Goal: Task Accomplishment & Management: Use online tool/utility

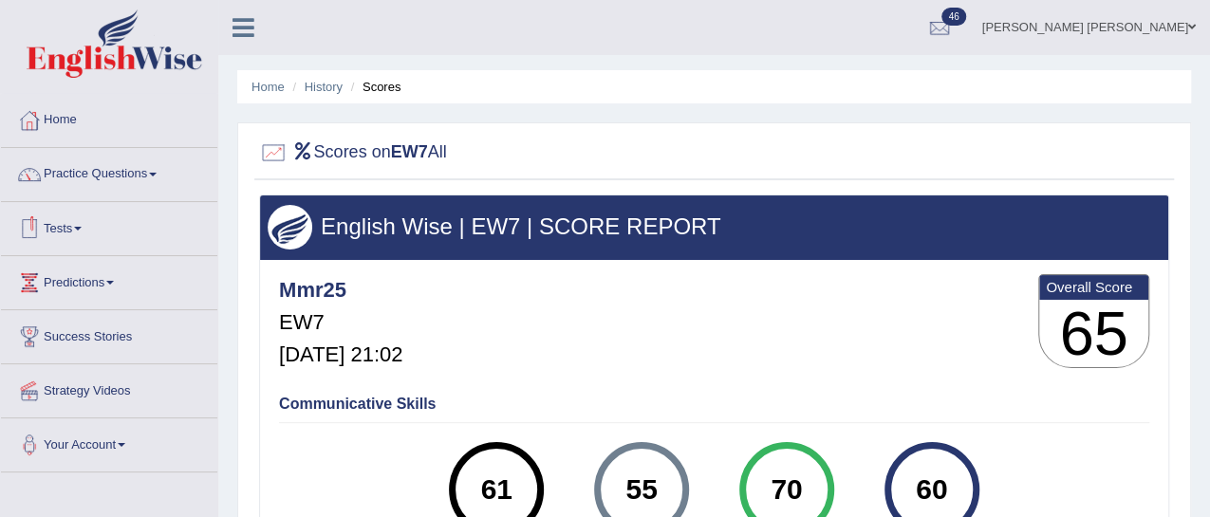
click at [82, 227] on span at bounding box center [78, 229] width 8 height 4
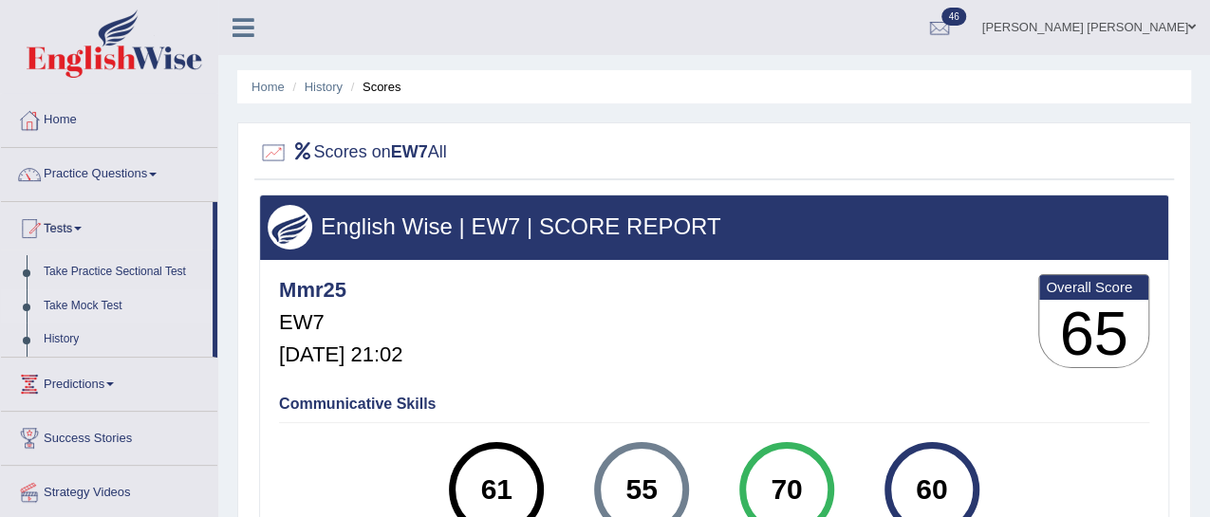
click at [113, 306] on link "Take Mock Test" at bounding box center [123, 306] width 177 height 34
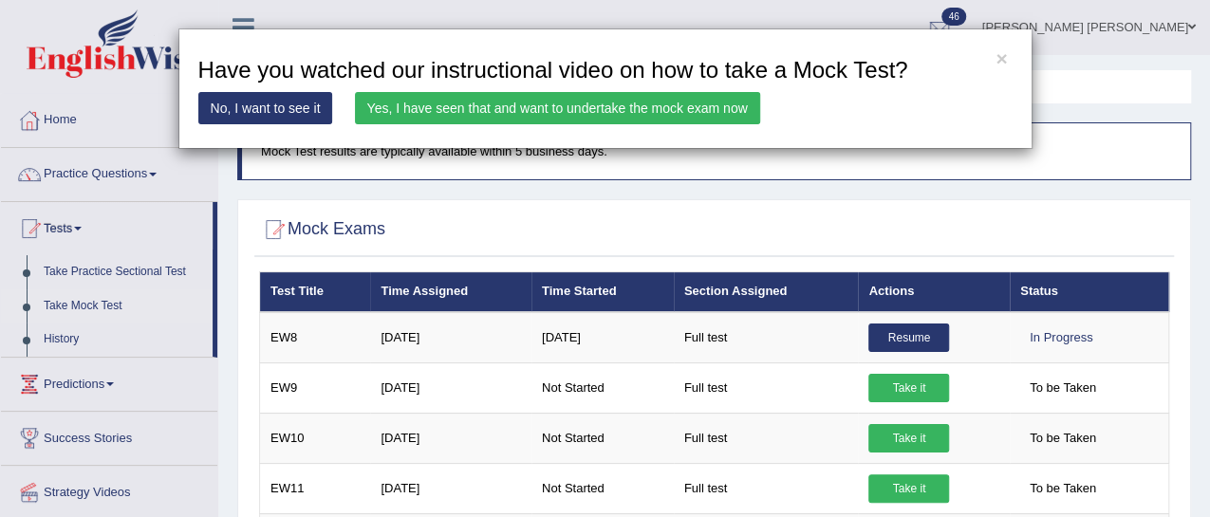
click at [375, 109] on link "Yes, I have seen that and want to undertake the mock exam now" at bounding box center [557, 108] width 405 height 32
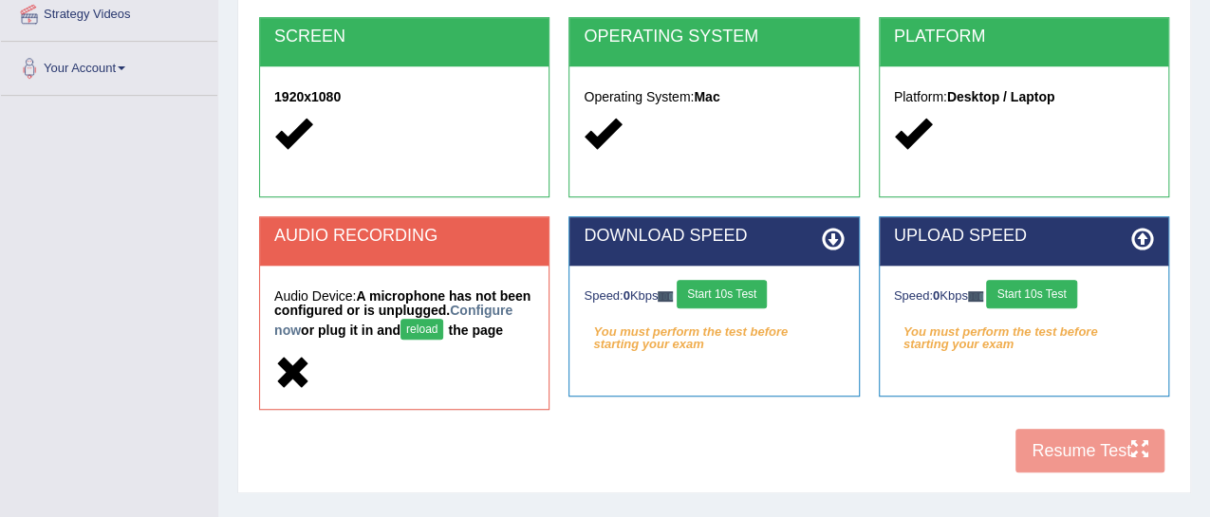
scroll to position [378, 0]
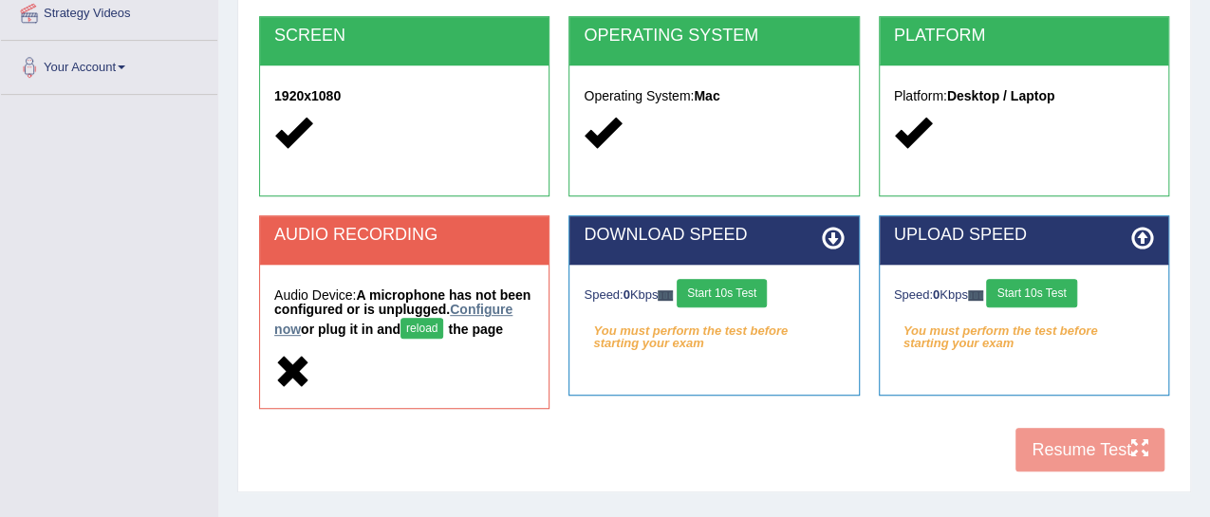
click at [291, 330] on link "Configure now" at bounding box center [393, 319] width 238 height 35
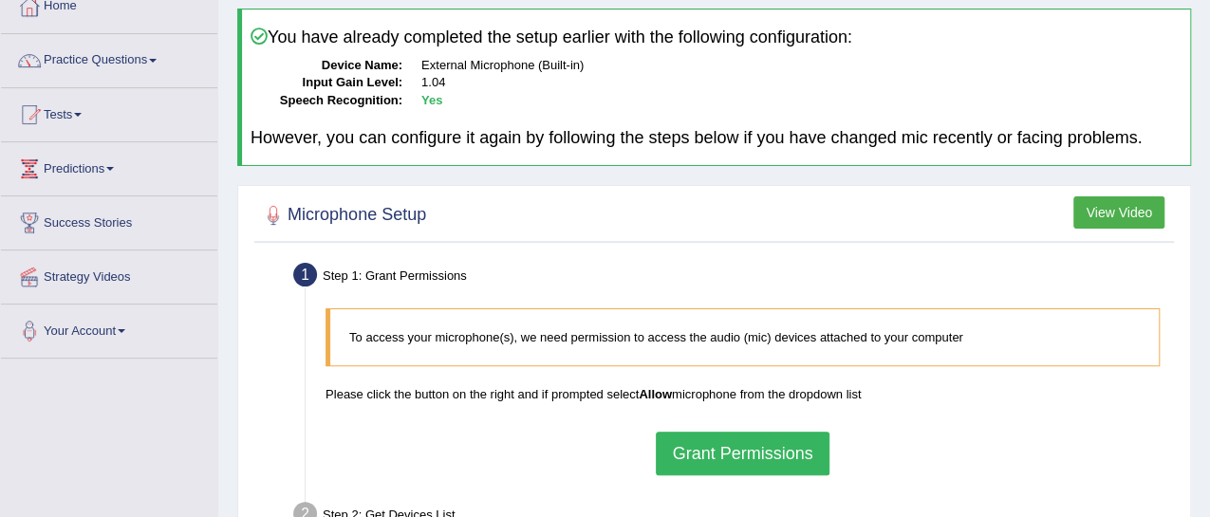
scroll to position [160, 0]
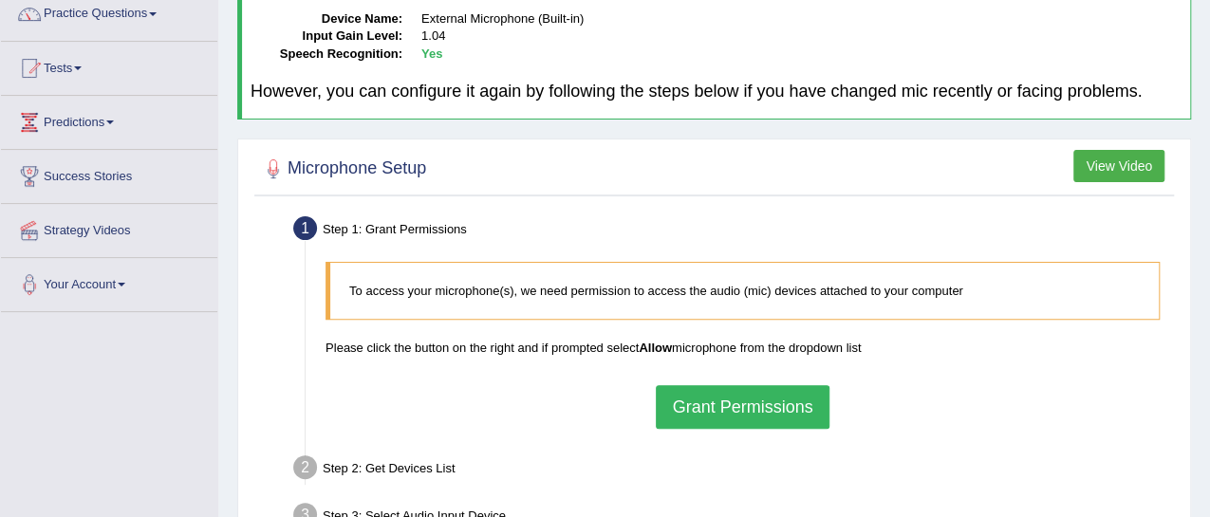
click at [764, 418] on button "Grant Permissions" at bounding box center [742, 407] width 173 height 44
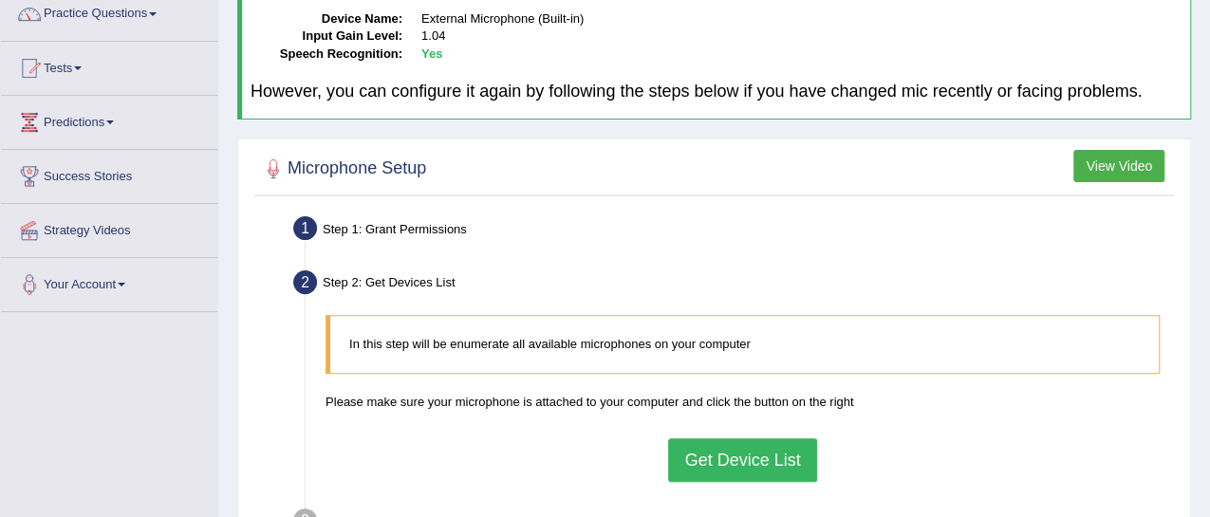
click at [763, 480] on button "Get Device List" at bounding box center [742, 460] width 148 height 44
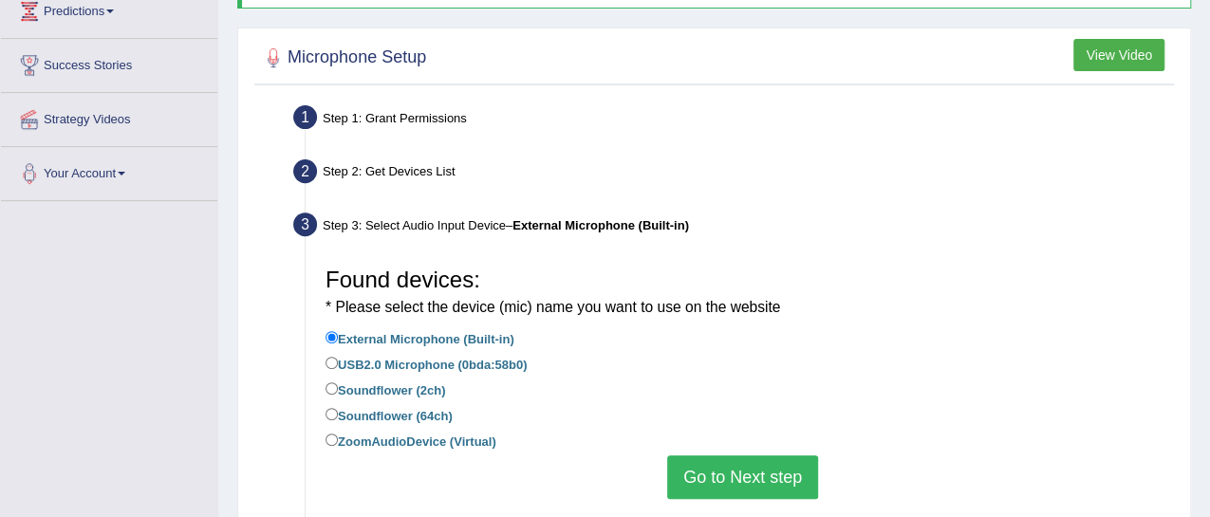
scroll to position [274, 0]
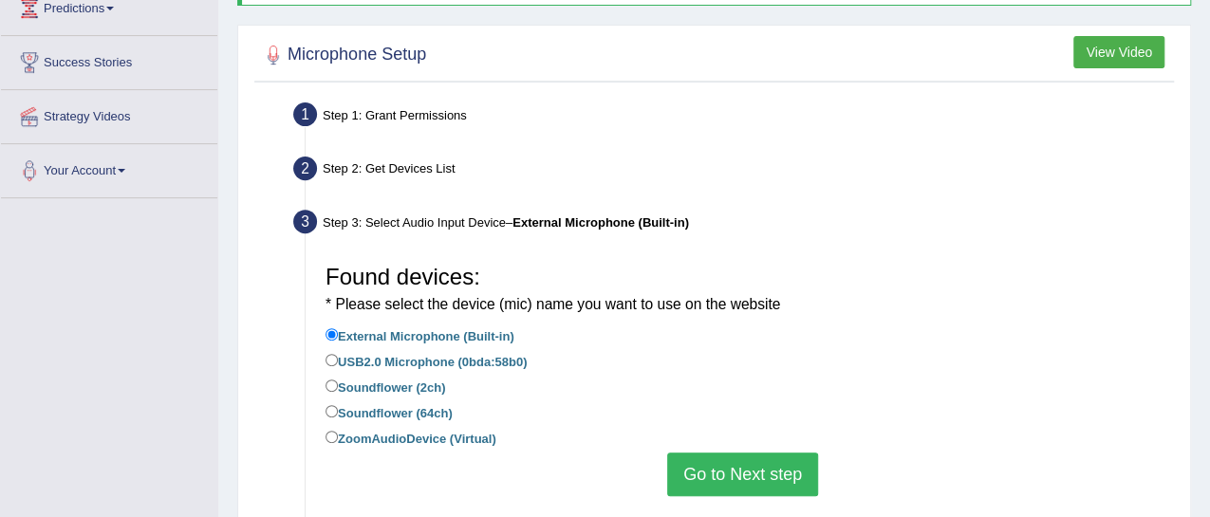
click at [758, 482] on button "Go to Next step" at bounding box center [742, 475] width 151 height 44
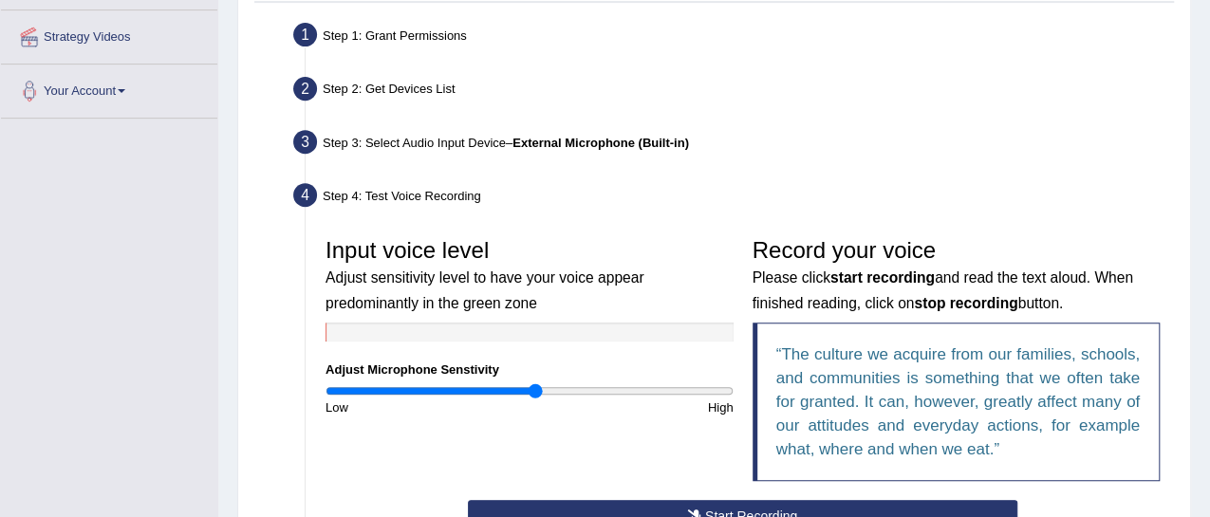
scroll to position [503, 0]
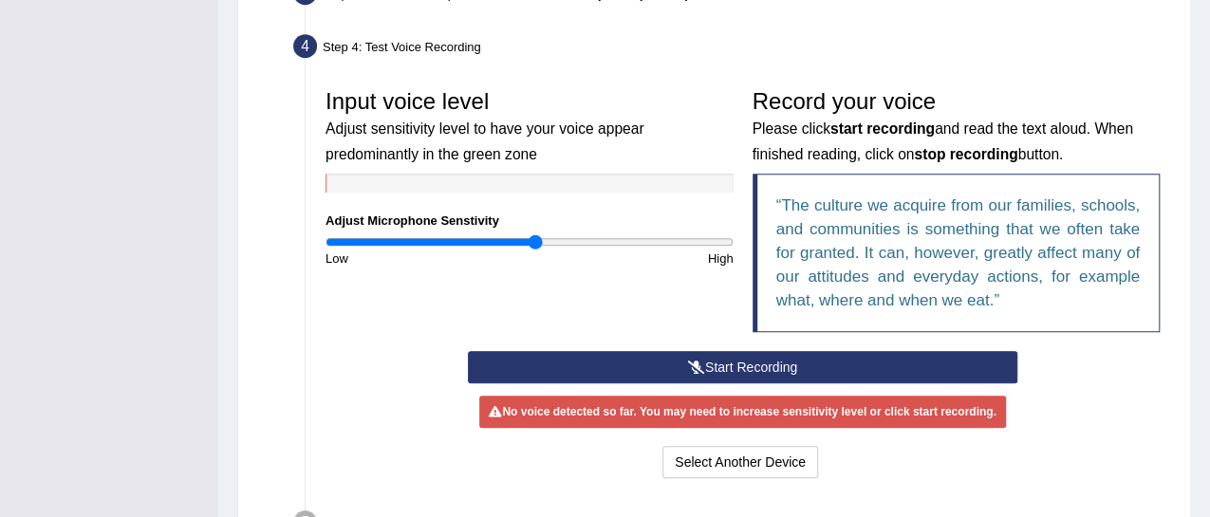
click at [618, 379] on button "Start Recording" at bounding box center [742, 367] width 549 height 32
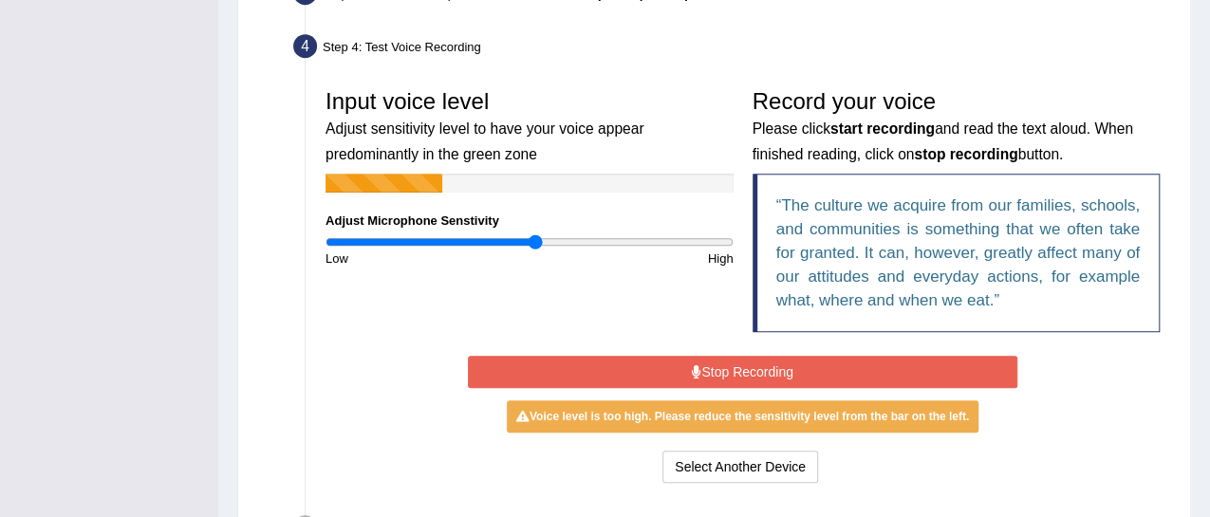
click at [617, 382] on button "Stop Recording" at bounding box center [742, 372] width 549 height 32
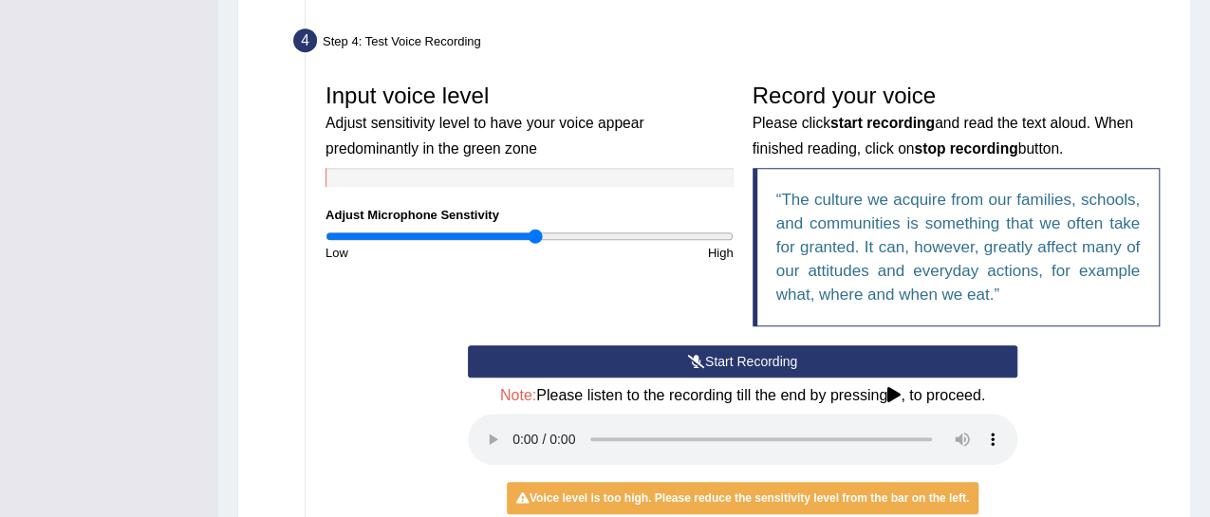
scroll to position [510, 0]
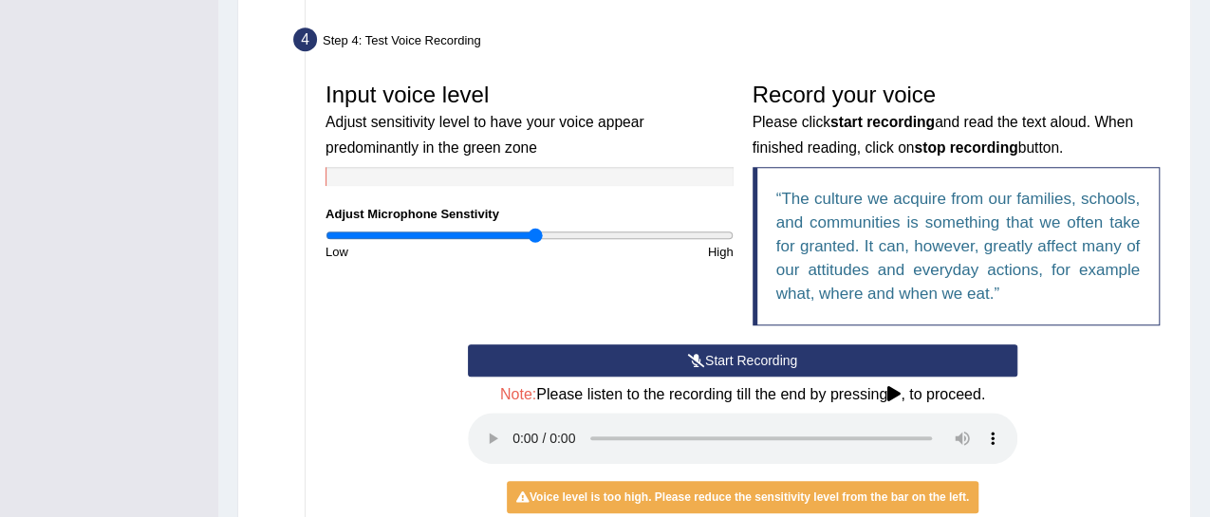
click at [621, 377] on button "Start Recording" at bounding box center [742, 360] width 549 height 32
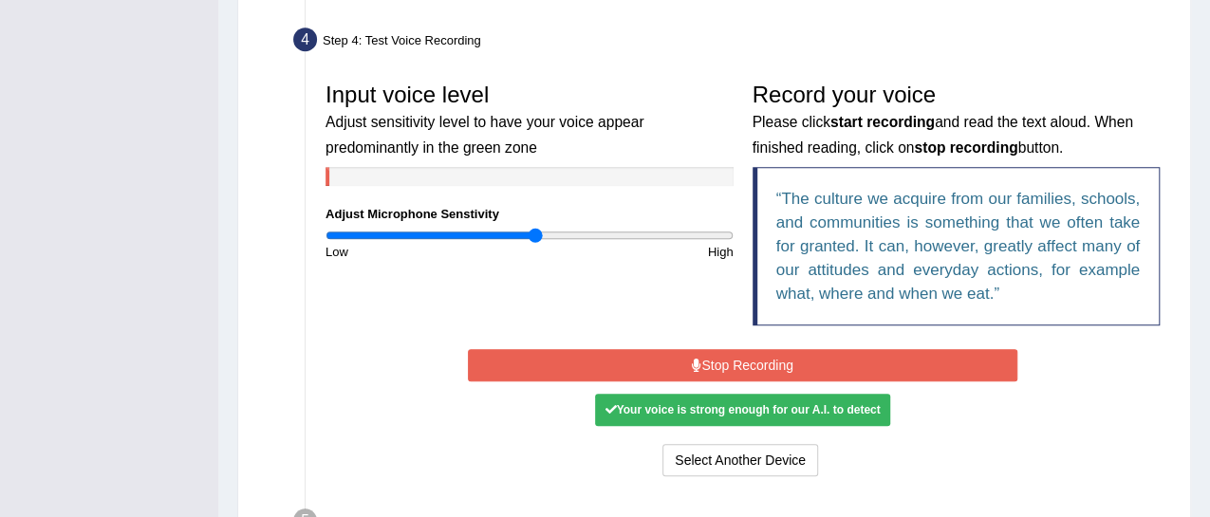
click at [621, 377] on button "Stop Recording" at bounding box center [742, 365] width 549 height 32
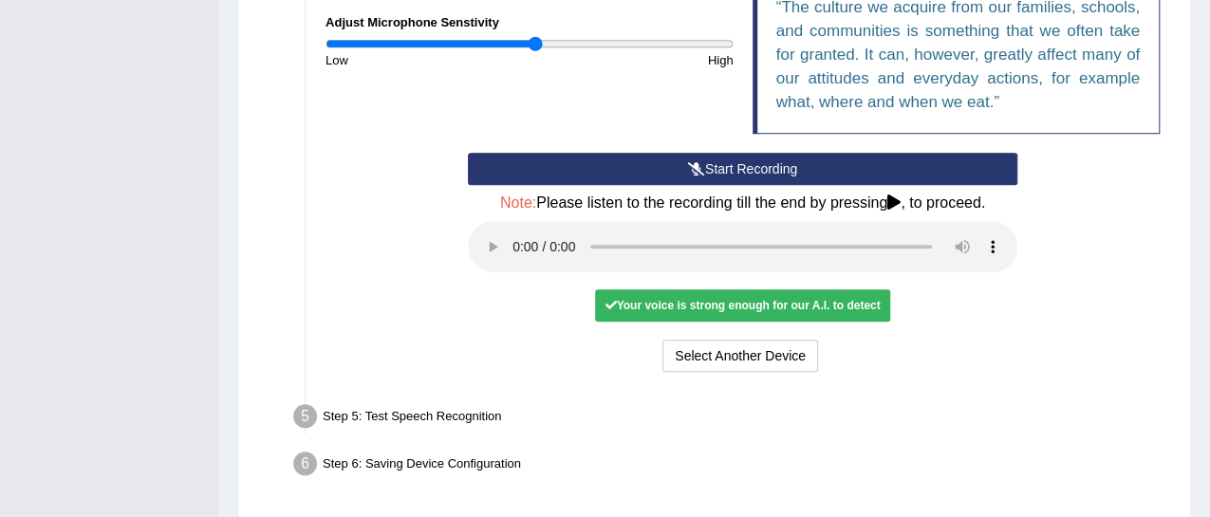
scroll to position [769, 0]
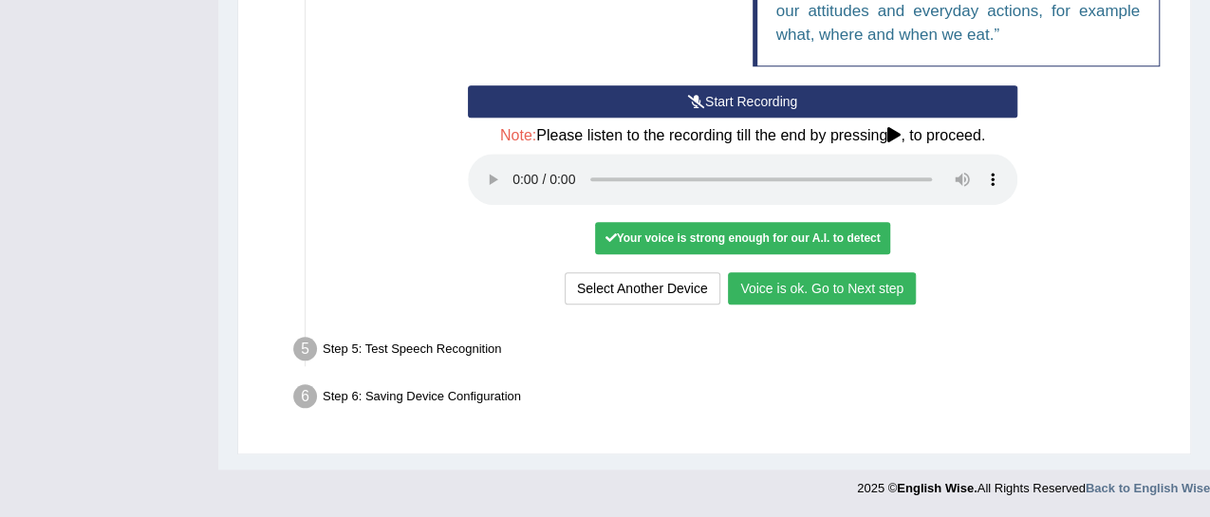
click at [761, 305] on button "Voice is ok. Go to Next step" at bounding box center [822, 288] width 188 height 32
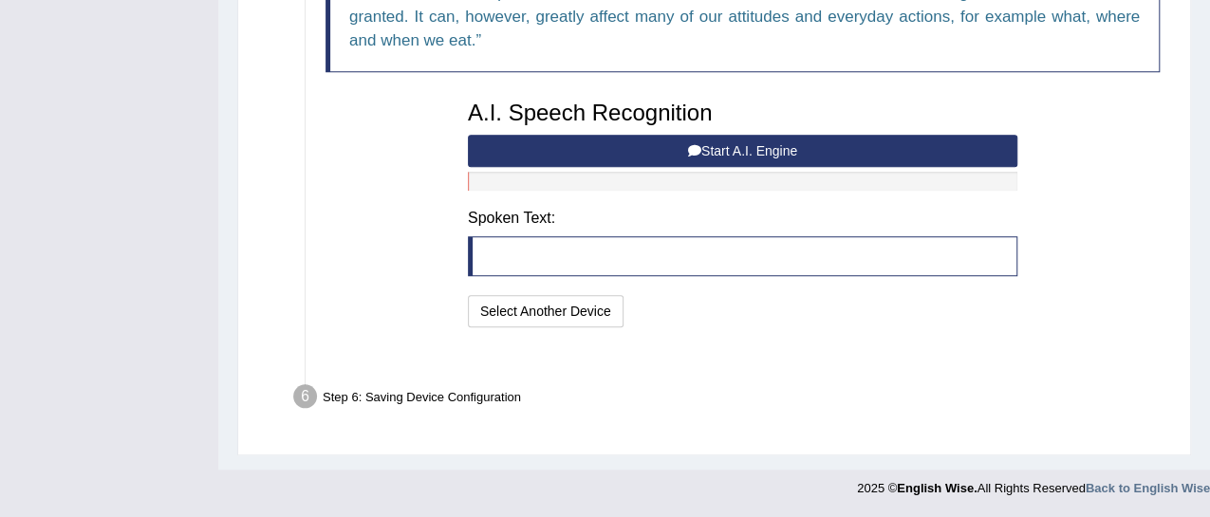
scroll to position [708, 0]
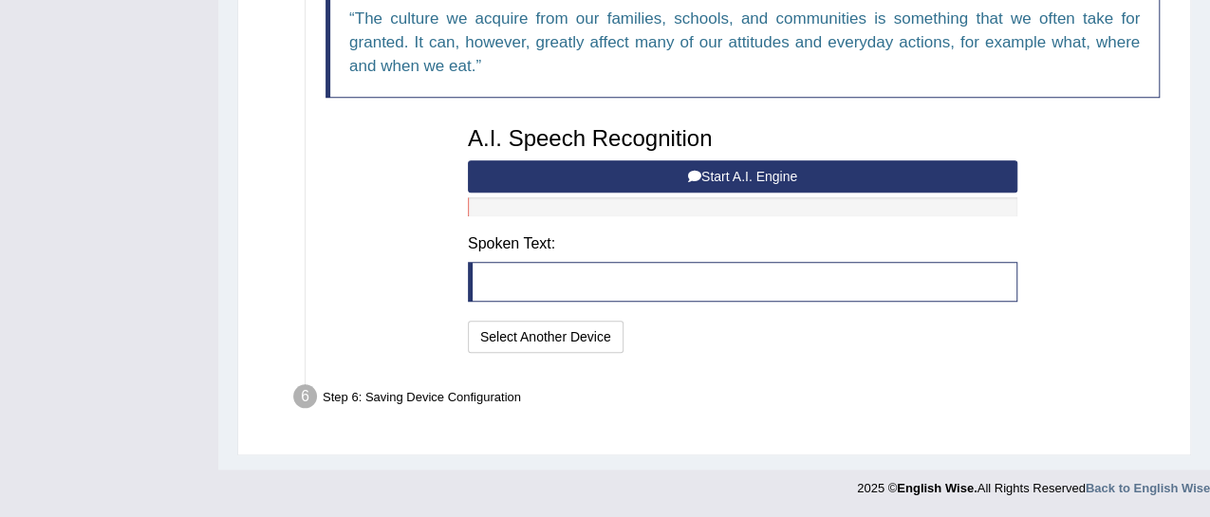
click at [535, 177] on button "Start A.I. Engine" at bounding box center [742, 176] width 549 height 32
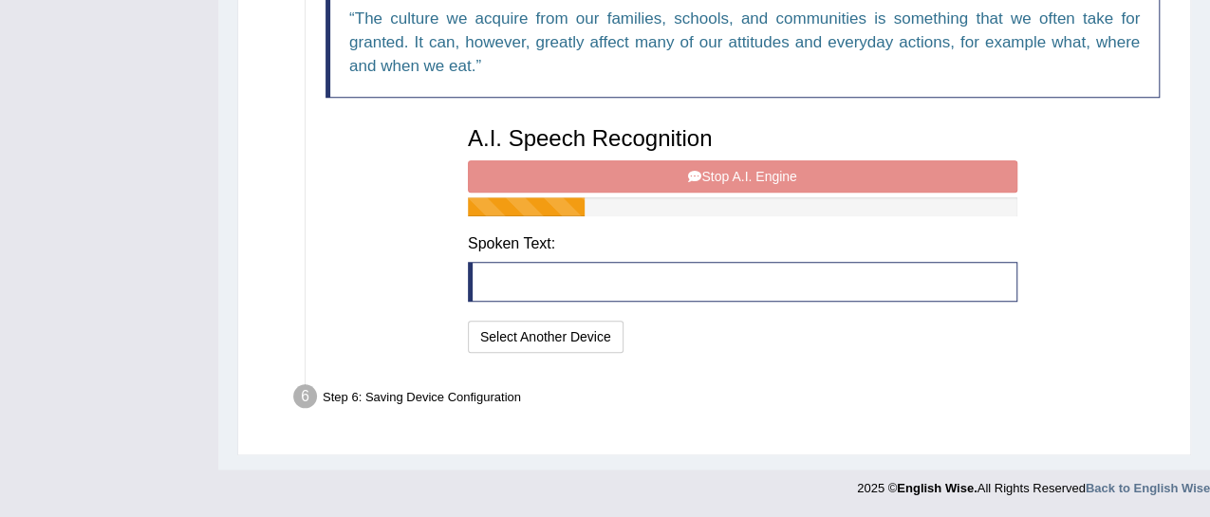
click at [534, 178] on div "A.I. Speech Recognition Start A.I. Engine Stop A.I. Engine Note: Please listen …" at bounding box center [742, 237] width 568 height 241
click at [697, 172] on div "A.I. Speech Recognition Start A.I. Engine Stop A.I. Engine Note: Please listen …" at bounding box center [742, 237] width 568 height 241
click at [703, 179] on div "A.I. Speech Recognition Start A.I. Engine Stop A.I. Engine Note: Please listen …" at bounding box center [742, 237] width 568 height 241
click at [713, 182] on div "A.I. Speech Recognition Start A.I. Engine Stop A.I. Engine Note: Please listen …" at bounding box center [742, 237] width 568 height 241
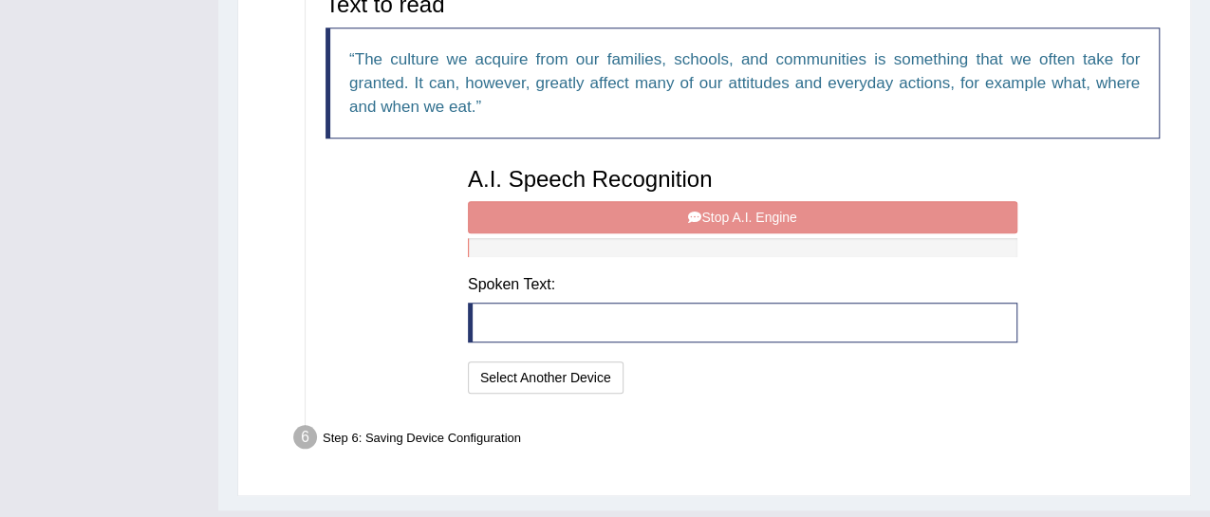
scroll to position [655, 0]
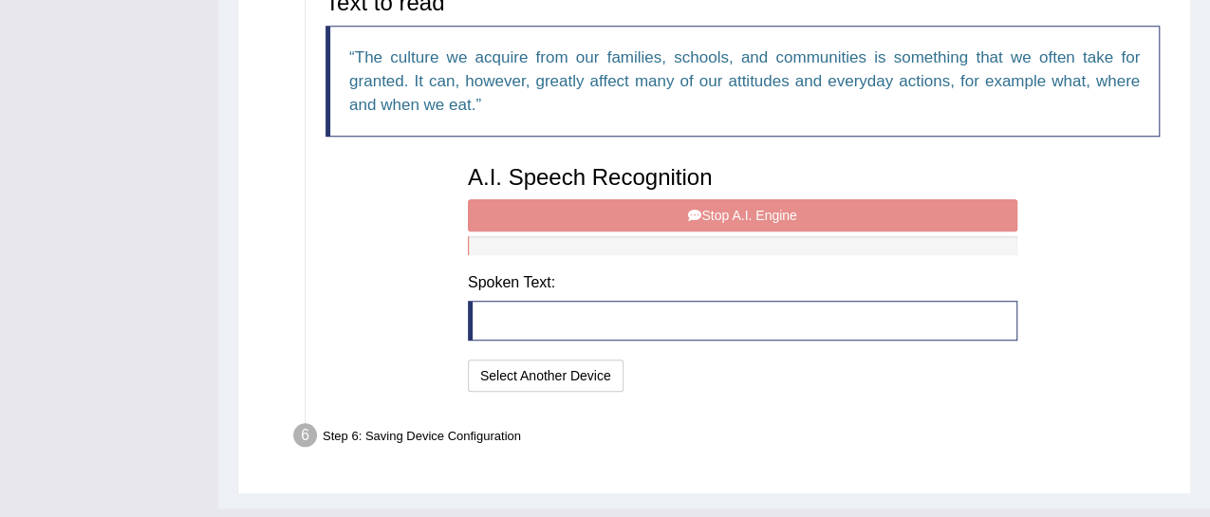
drag, startPoint x: 637, startPoint y: 224, endPoint x: 500, endPoint y: 264, distance: 142.3
click at [637, 224] on div "A.I. Speech Recognition Start A.I. Engine Stop A.I. Engine Note: Please listen …" at bounding box center [742, 276] width 568 height 241
click at [493, 279] on div "A.I. Speech Recognition Start A.I. Engine Stop A.I. Engine Note: Please listen …" at bounding box center [742, 276] width 568 height 241
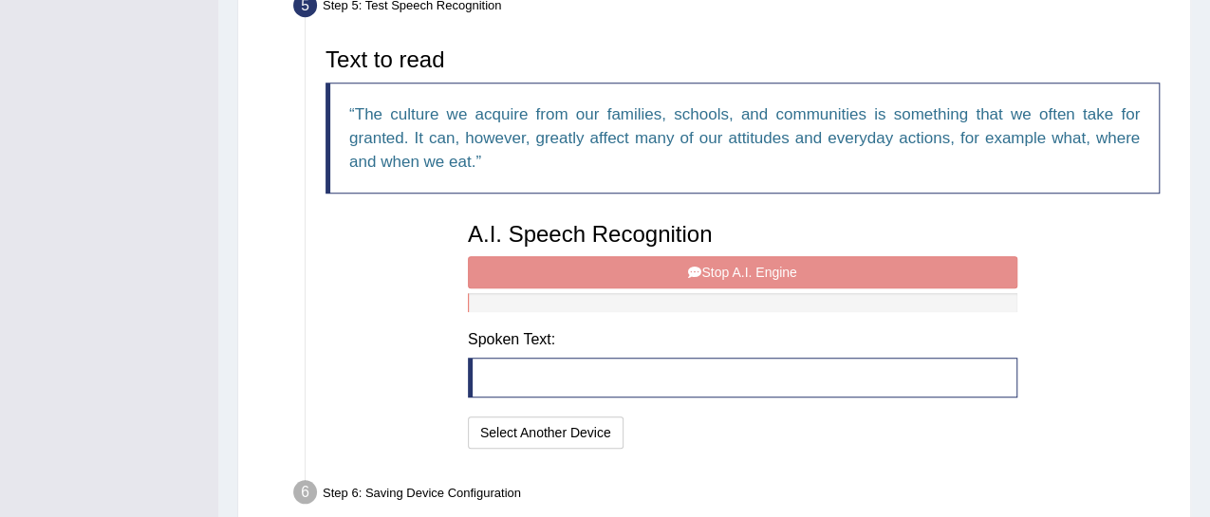
scroll to position [436, 0]
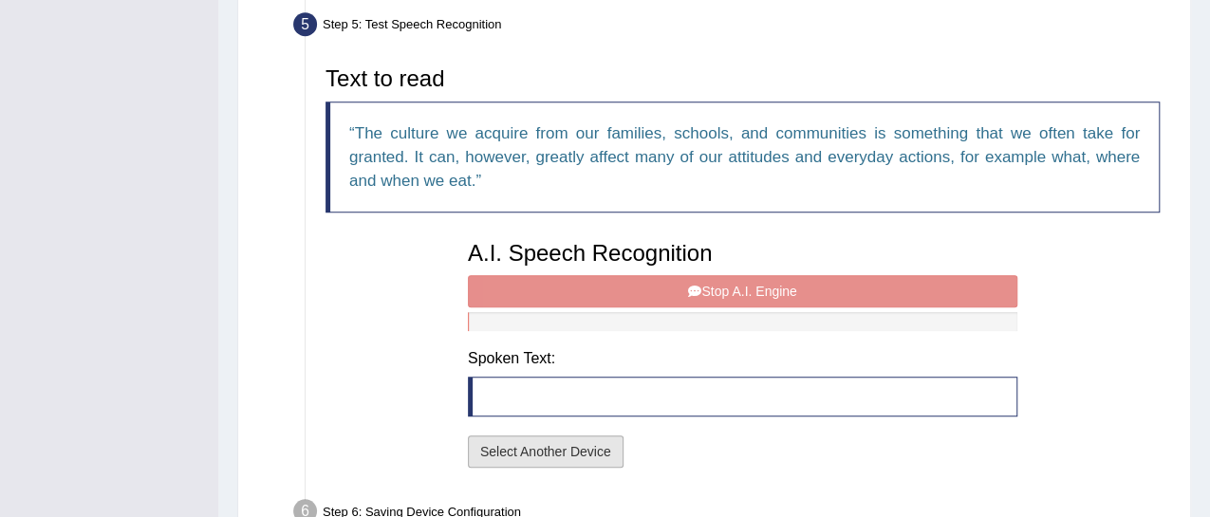
click at [516, 459] on button "Select Another Device" at bounding box center [546, 452] width 156 height 32
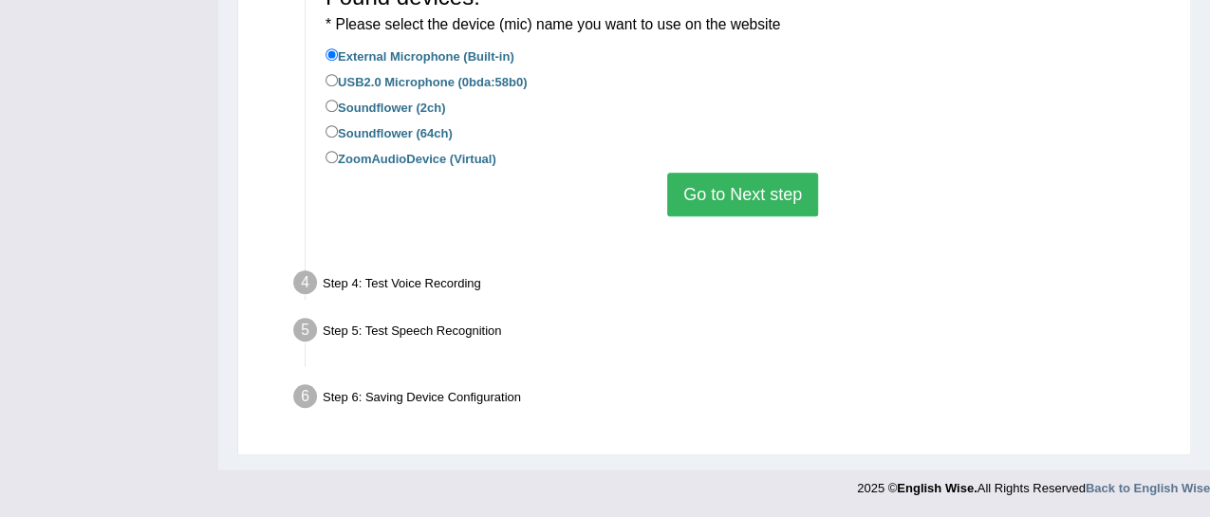
scroll to position [524, 0]
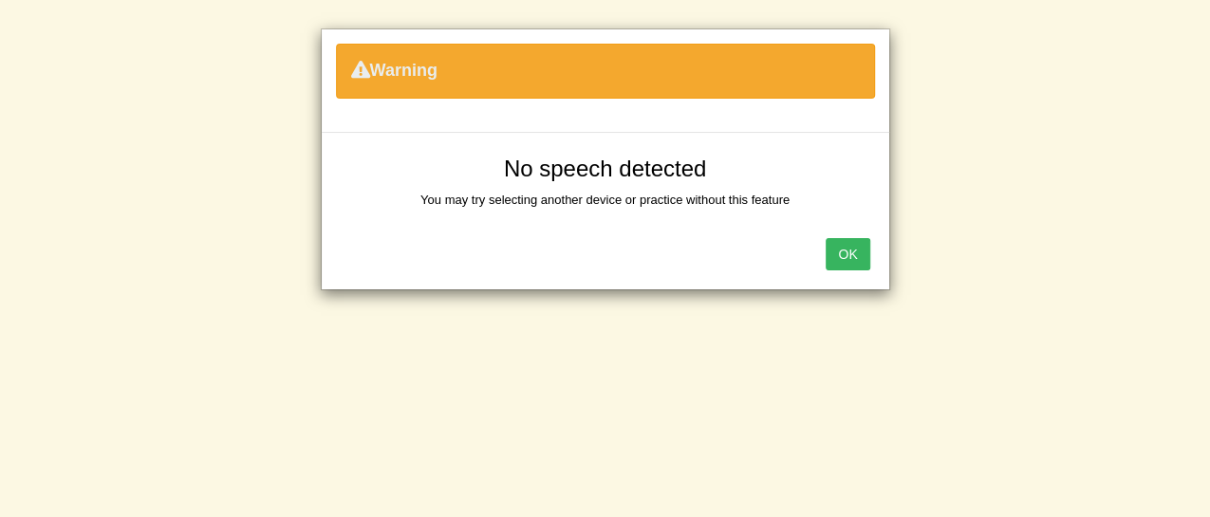
click at [842, 248] on button "OK" at bounding box center [848, 254] width 44 height 32
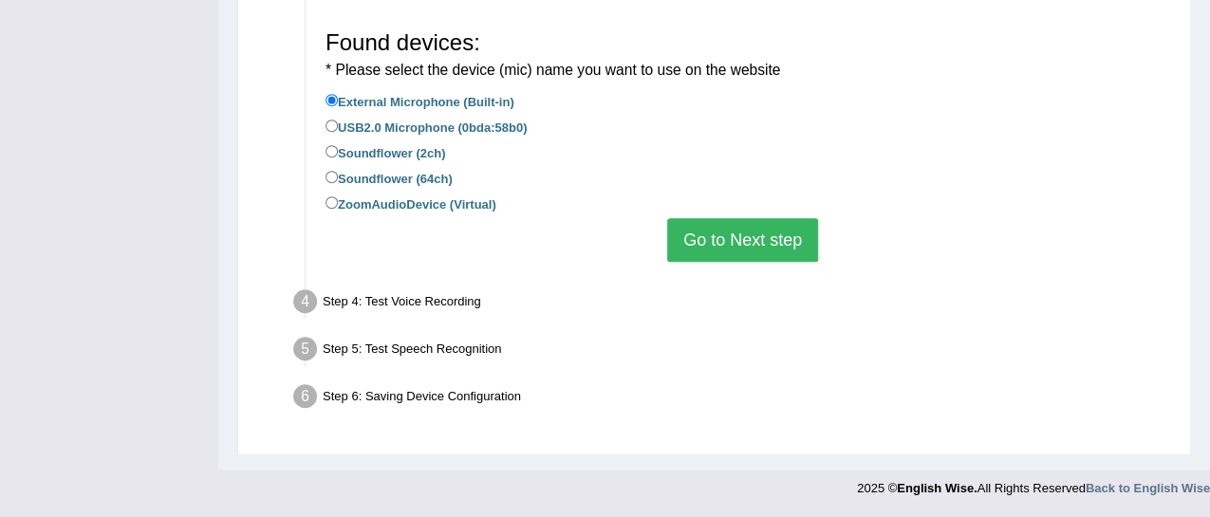
click at [703, 245] on button "Go to Next step" at bounding box center [742, 240] width 151 height 44
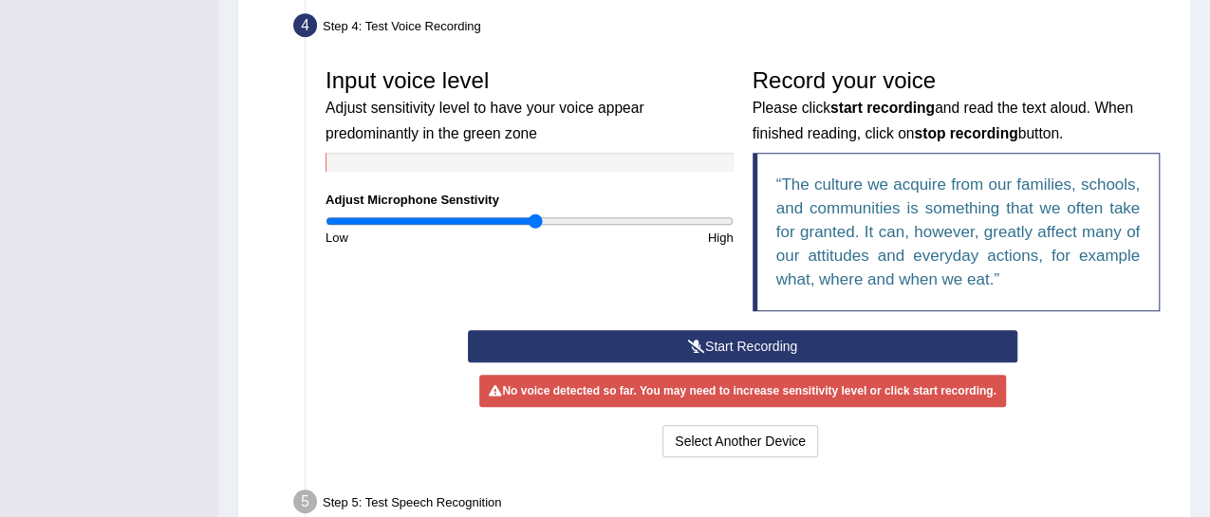
click at [567, 362] on button "Start Recording" at bounding box center [742, 346] width 549 height 32
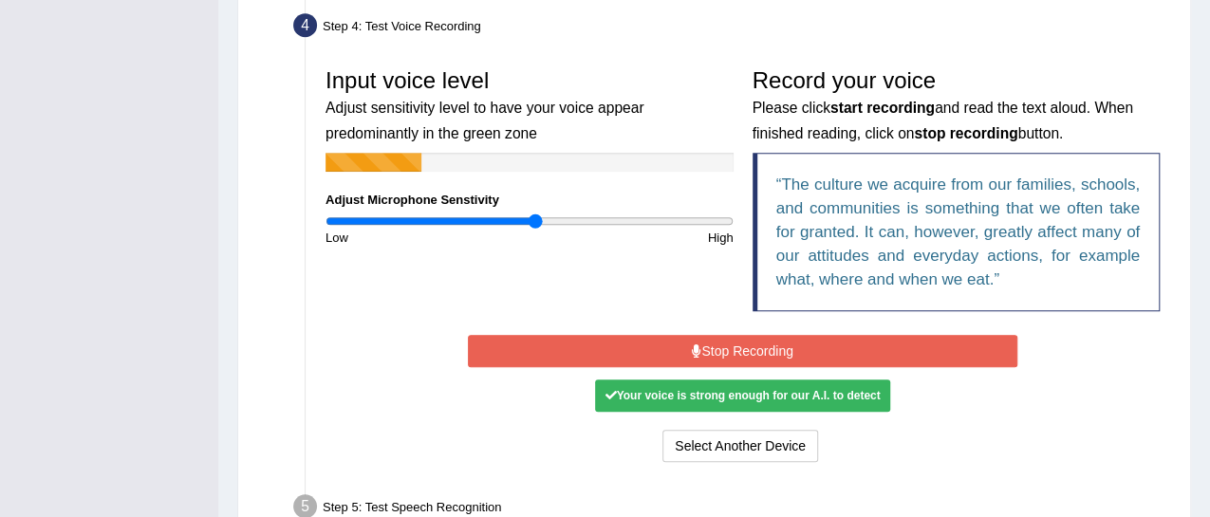
click at [567, 367] on button "Stop Recording" at bounding box center [742, 351] width 549 height 32
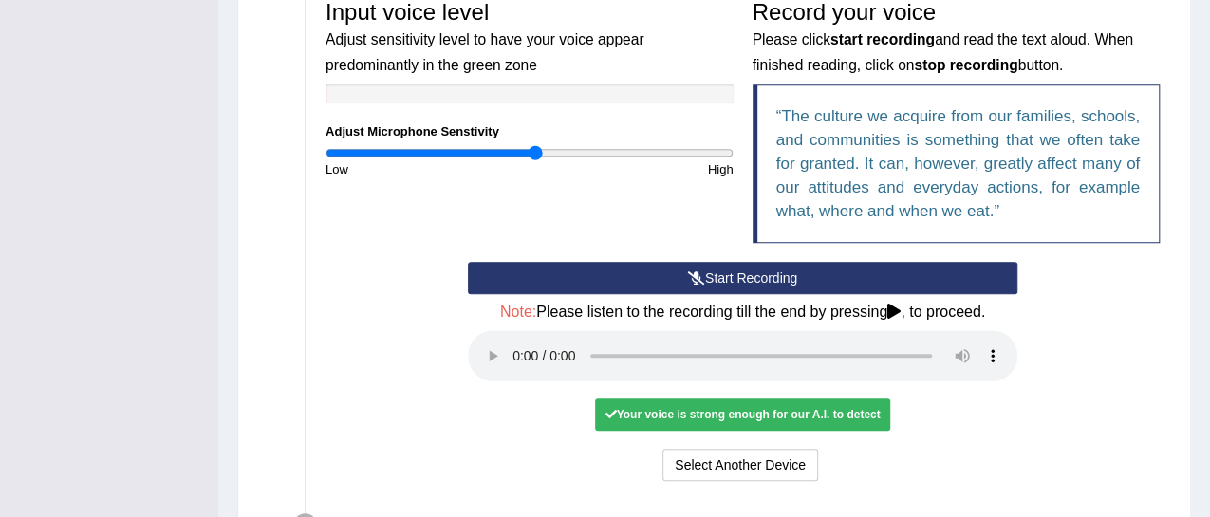
scroll to position [660, 0]
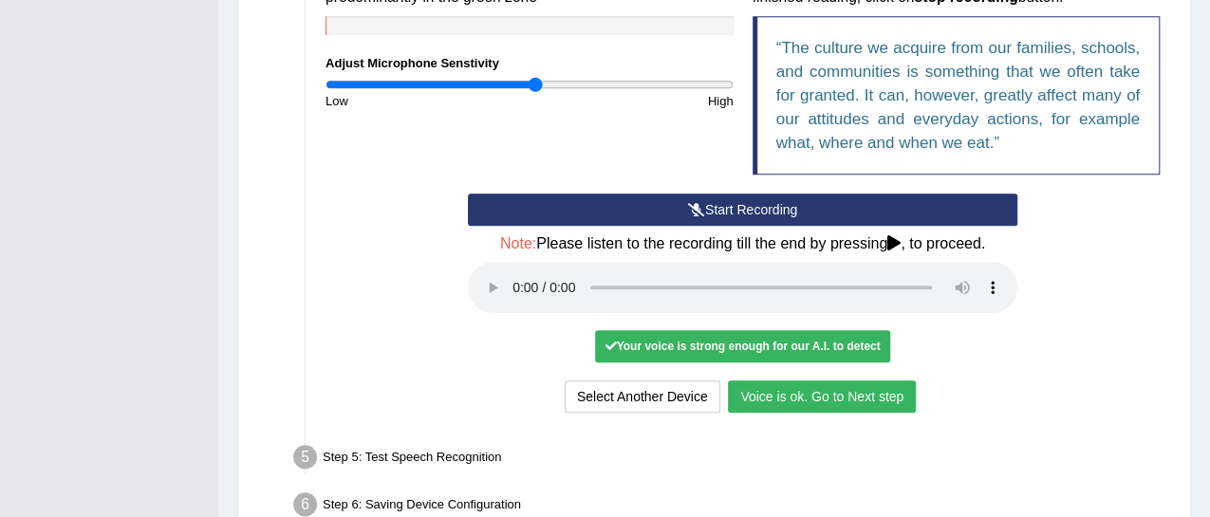
click at [800, 413] on button "Voice is ok. Go to Next step" at bounding box center [822, 397] width 188 height 32
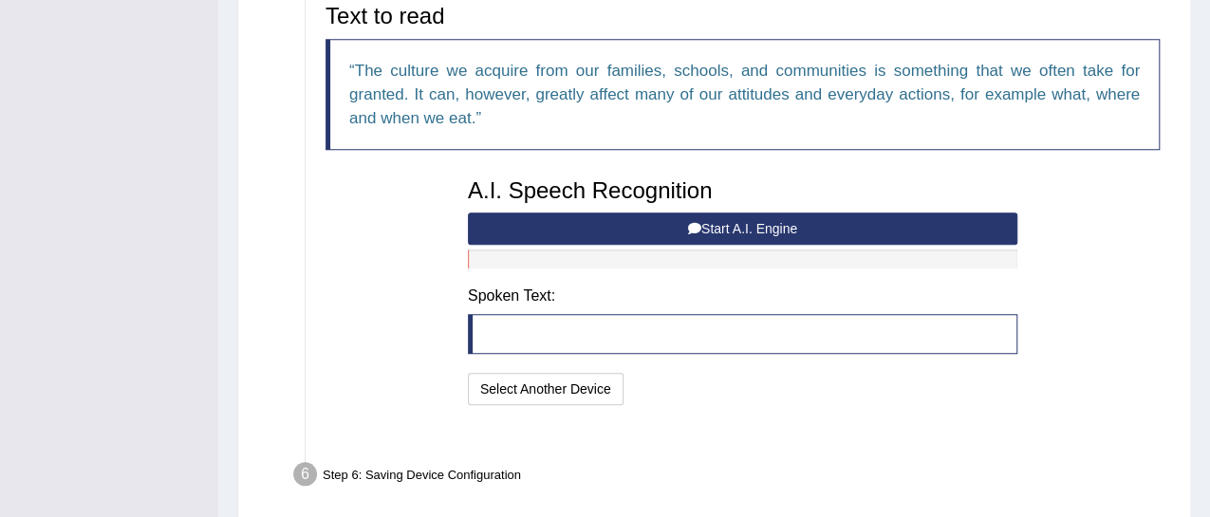
scroll to position [641, 0]
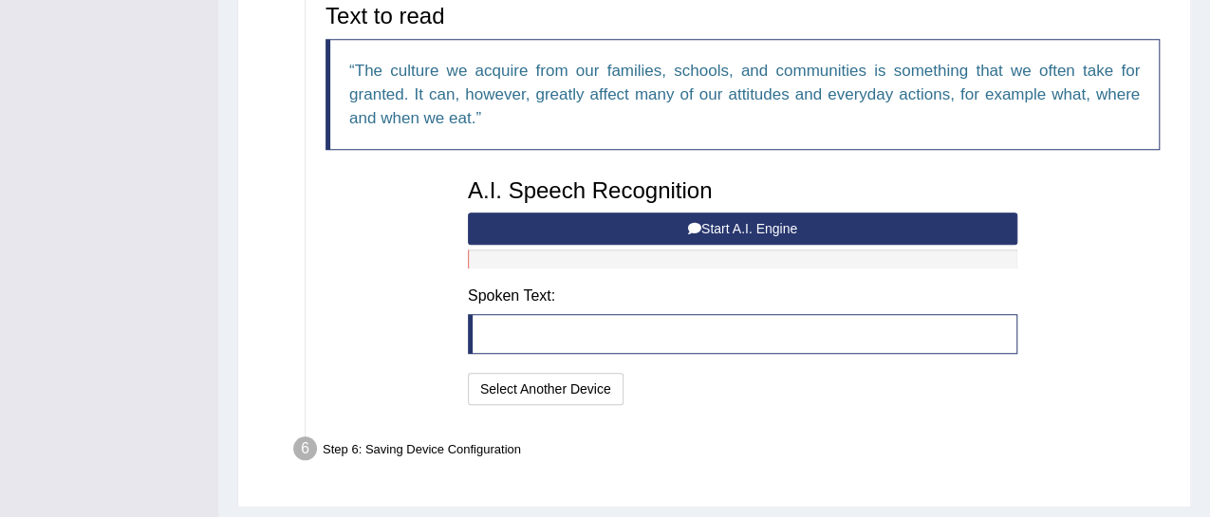
click at [741, 245] on button "Start A.I. Engine" at bounding box center [742, 229] width 549 height 32
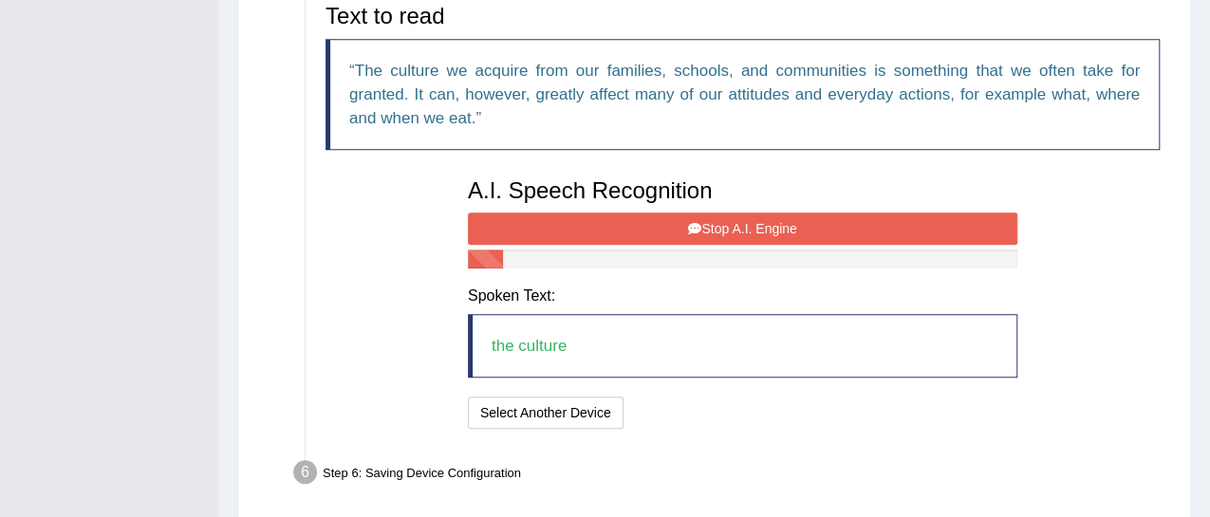
click at [737, 245] on button "Stop A.I. Engine" at bounding box center [742, 229] width 549 height 32
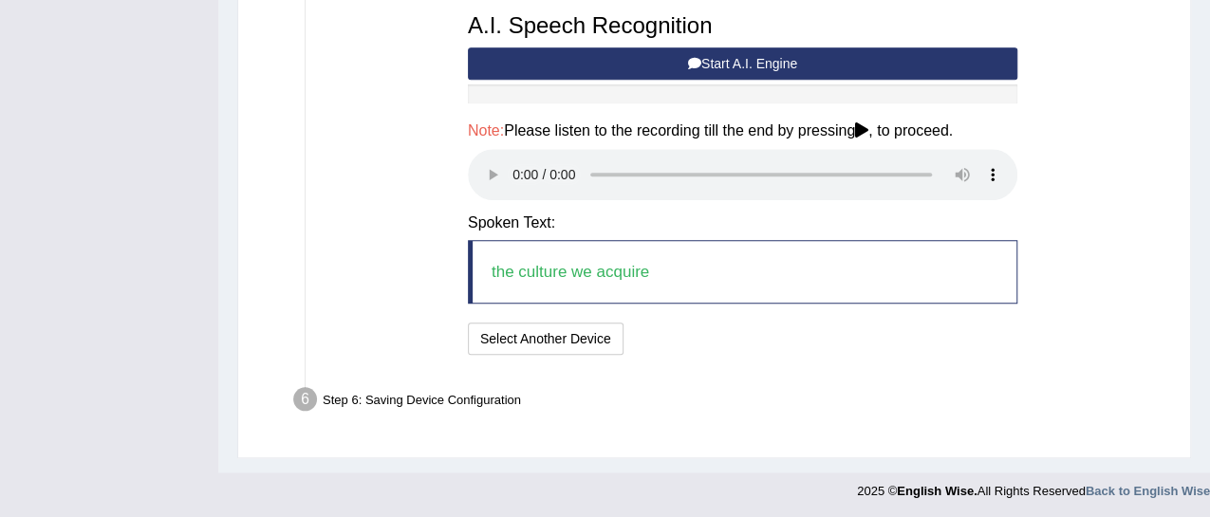
scroll to position [824, 0]
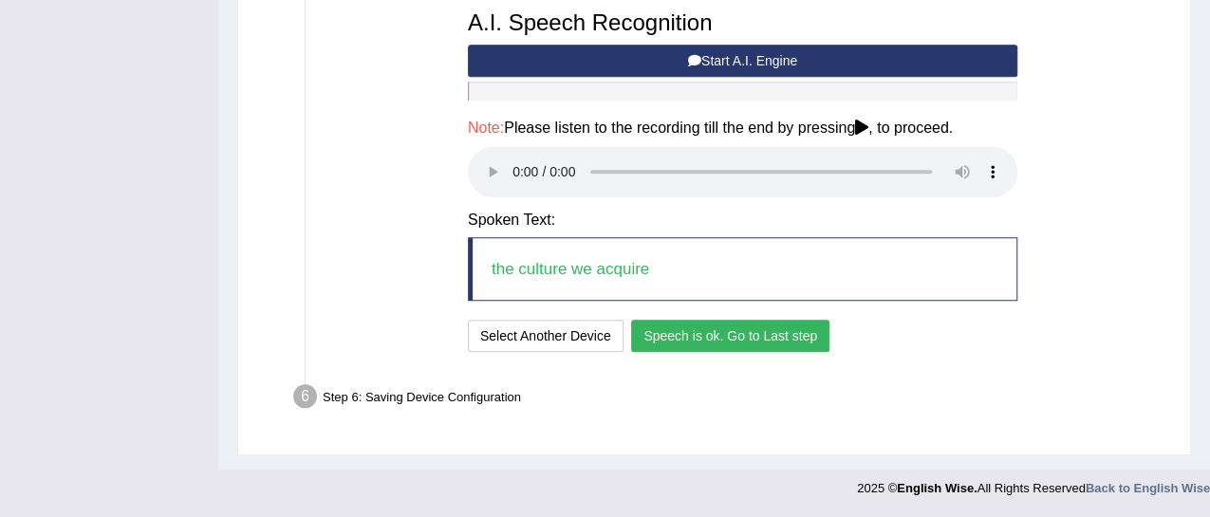
click at [745, 337] on button "Speech is ok. Go to Last step" at bounding box center [730, 336] width 198 height 32
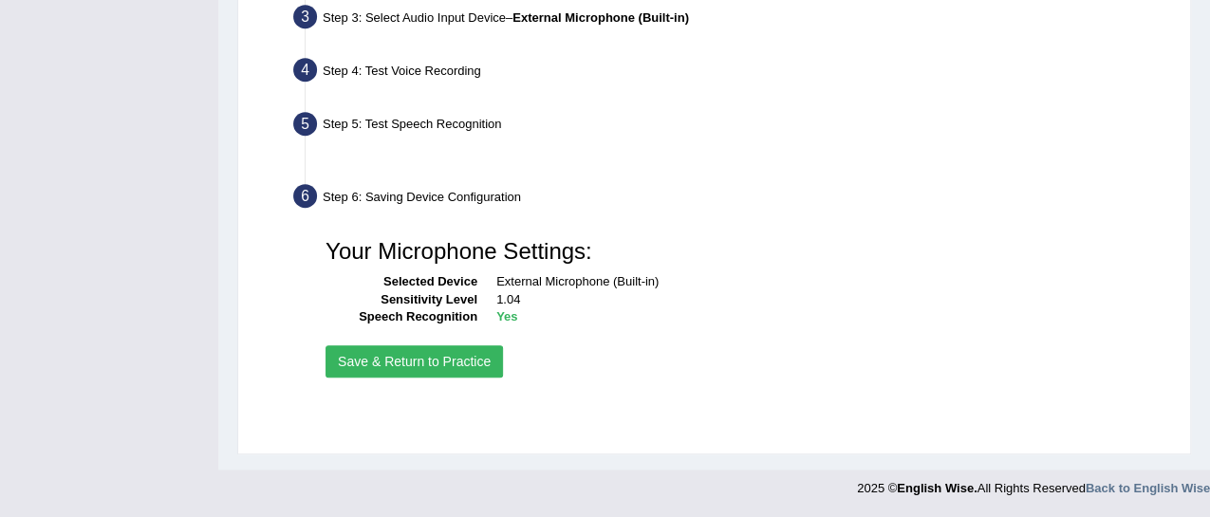
scroll to position [479, 0]
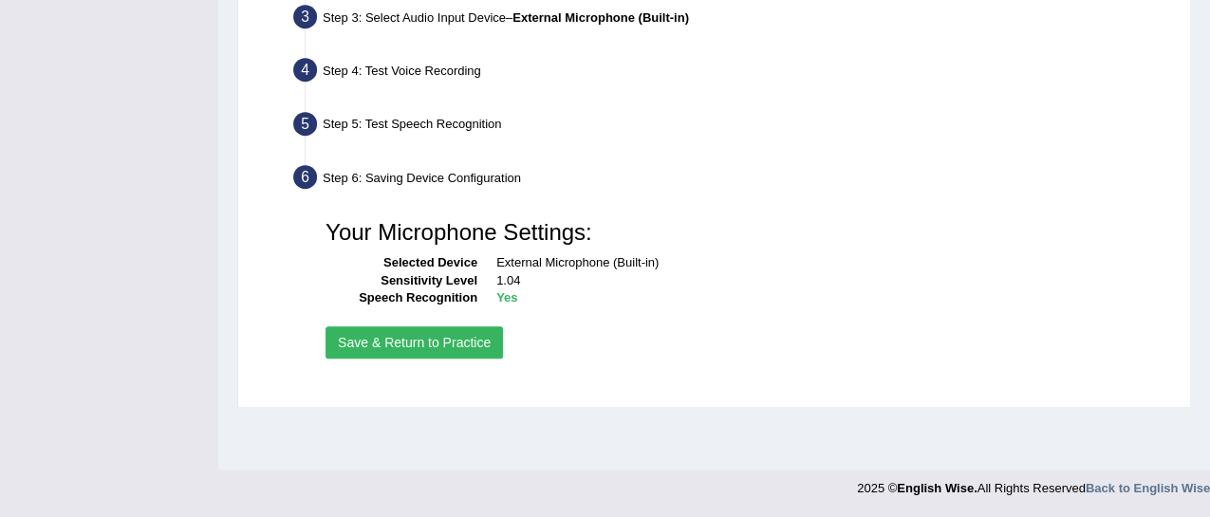
click at [479, 359] on button "Save & Return to Practice" at bounding box center [413, 342] width 177 height 32
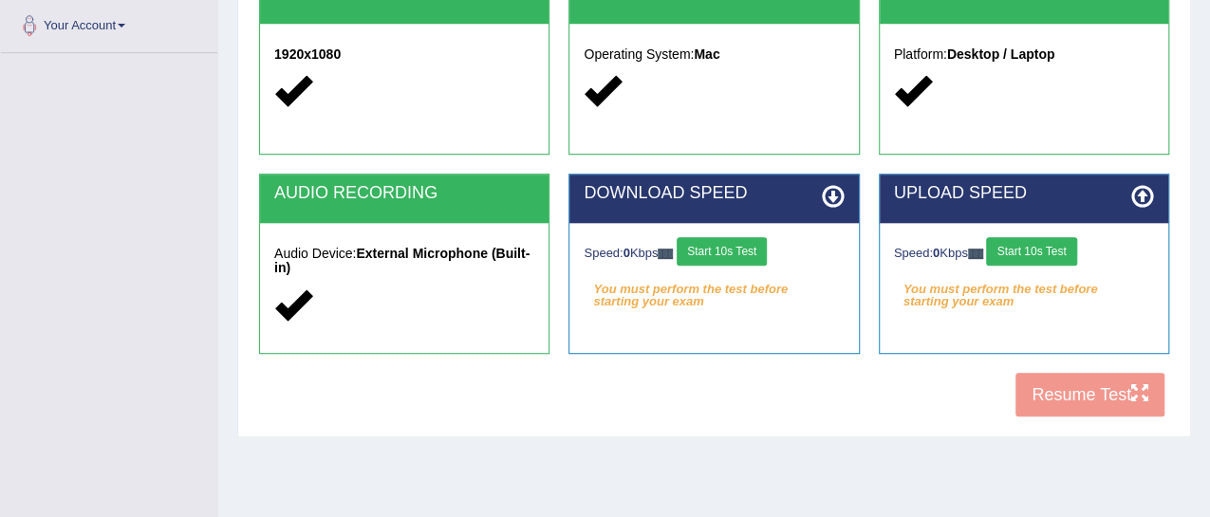
click at [1022, 253] on button "Start 10s Test" at bounding box center [1031, 251] width 90 height 28
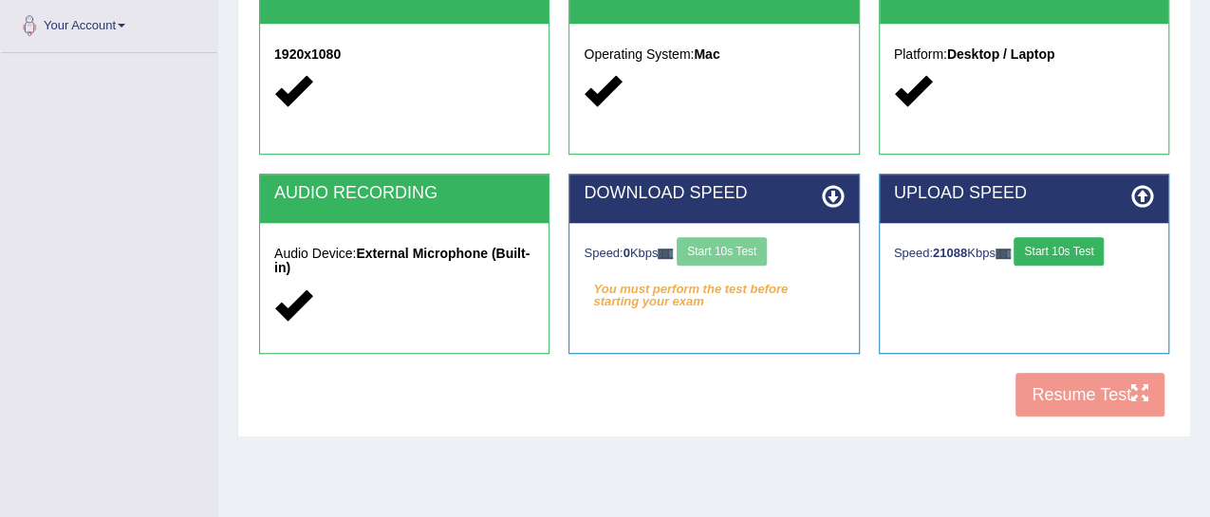
click at [751, 251] on div "Speed: 0 Kbps Start 10s Test" at bounding box center [714, 253] width 260 height 33
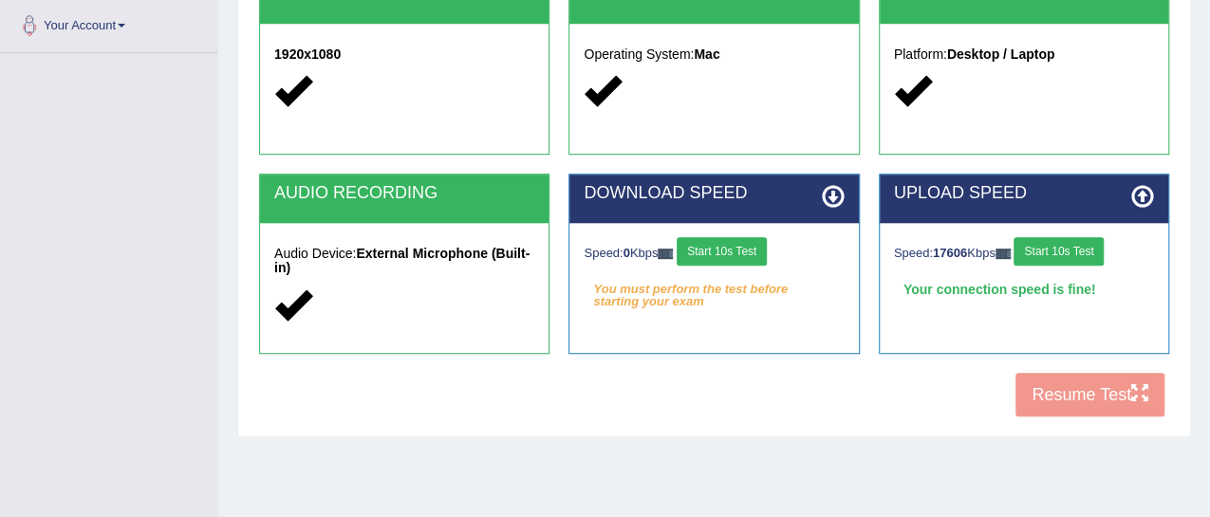
click at [751, 251] on button "Start 10s Test" at bounding box center [722, 251] width 90 height 28
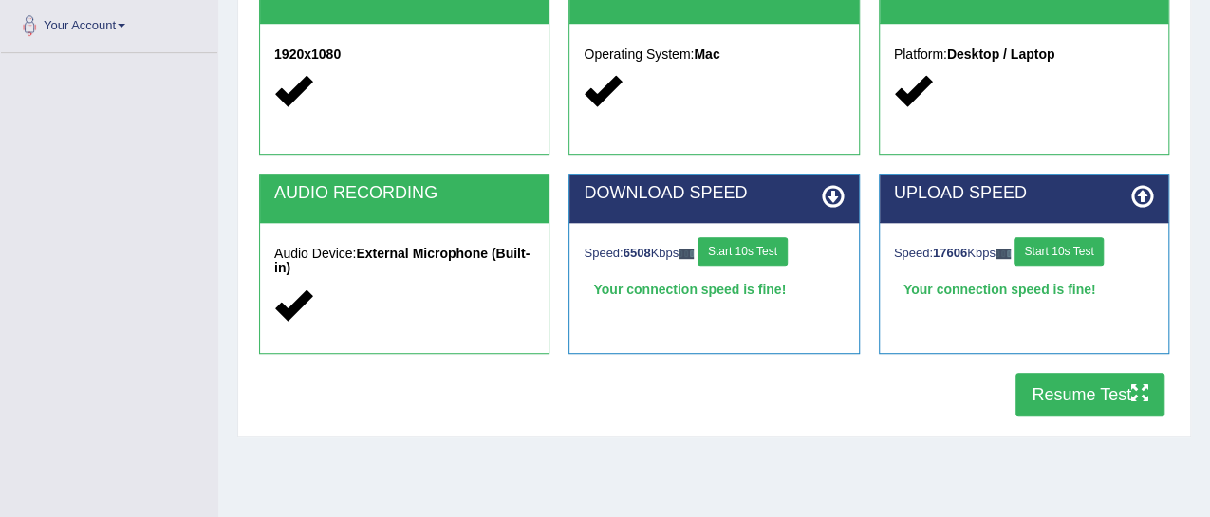
click at [1060, 392] on button "Resume Test" at bounding box center [1089, 395] width 149 height 44
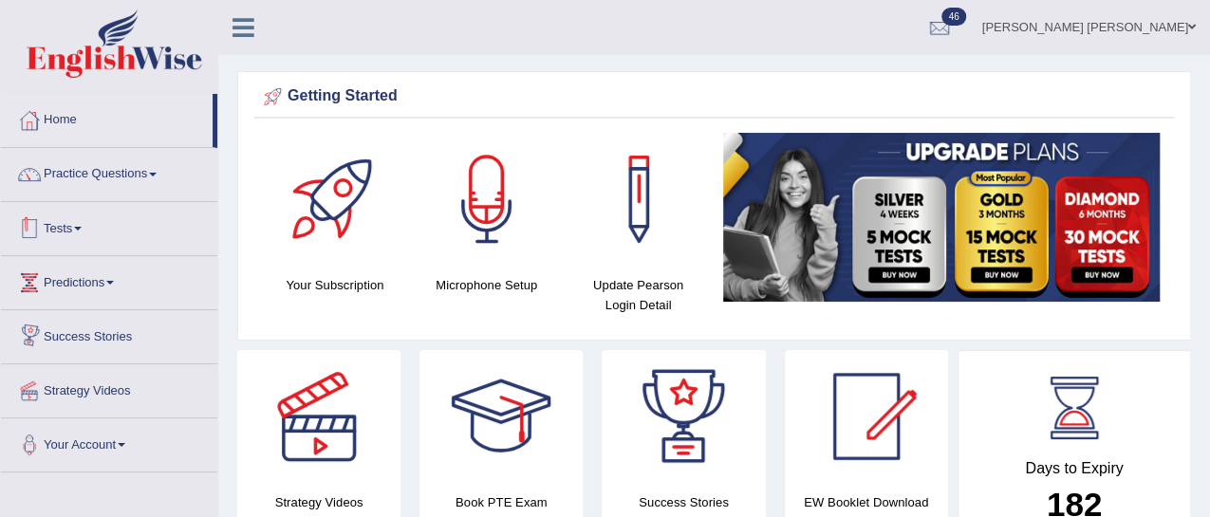
click at [67, 225] on link "Tests" at bounding box center [109, 225] width 216 height 47
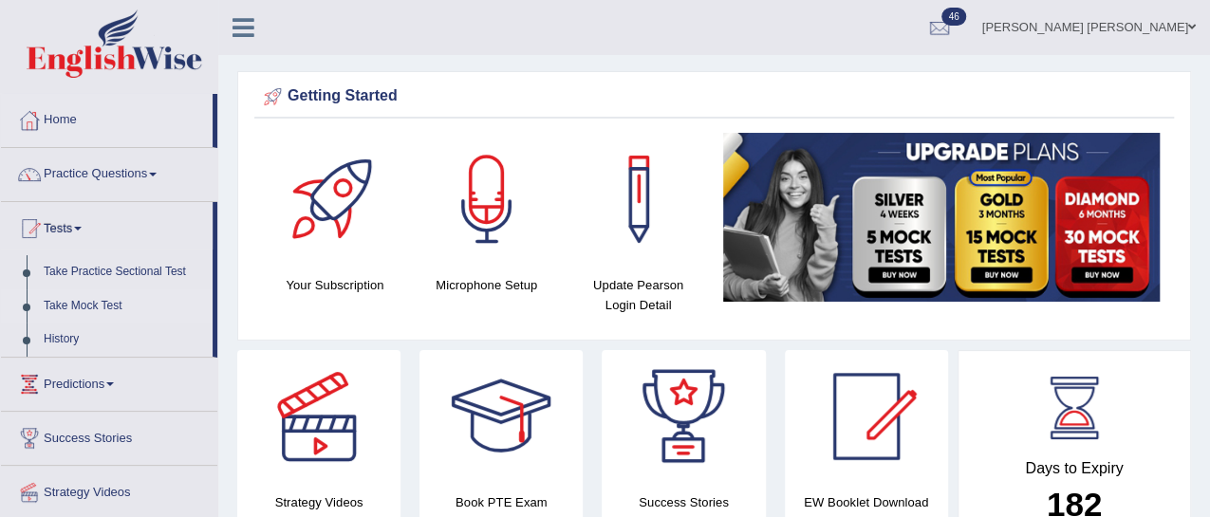
click at [94, 305] on link "Take Mock Test" at bounding box center [123, 306] width 177 height 34
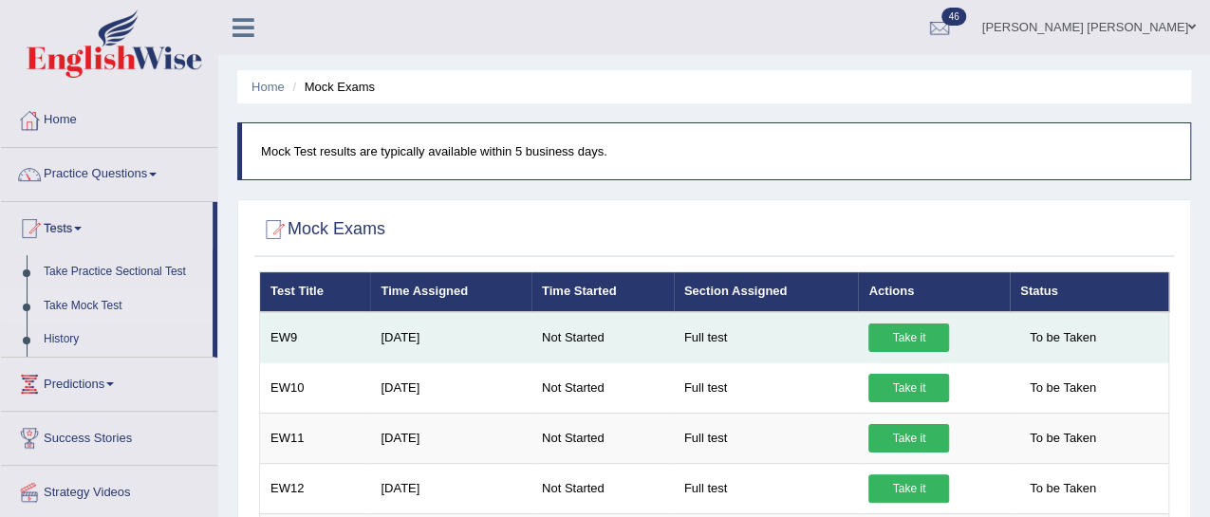
click at [905, 336] on link "Take it" at bounding box center [908, 338] width 81 height 28
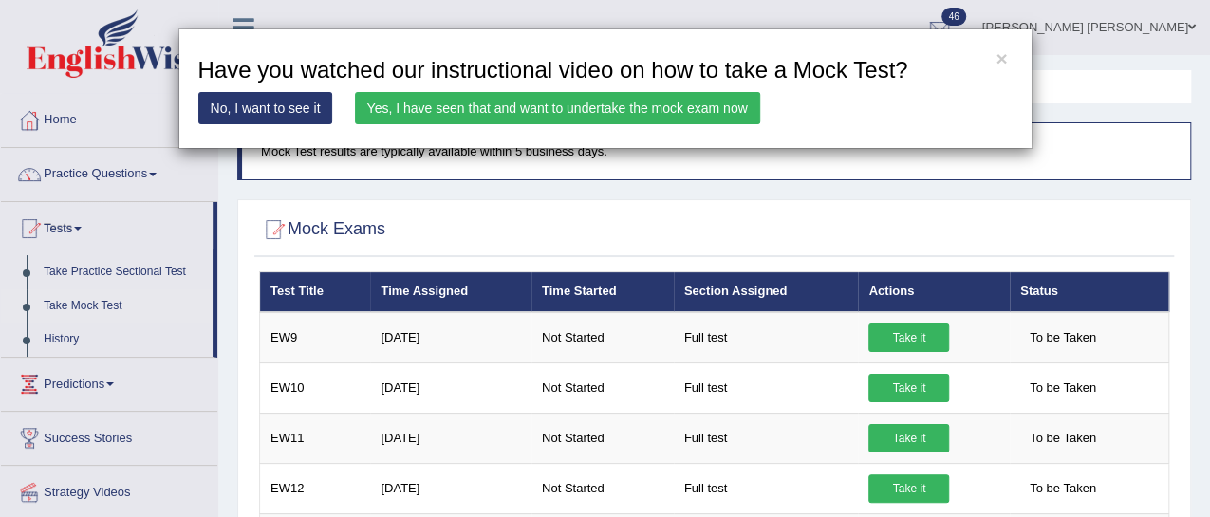
click at [462, 108] on link "Yes, I have seen that and want to undertake the mock exam now" at bounding box center [557, 108] width 405 height 32
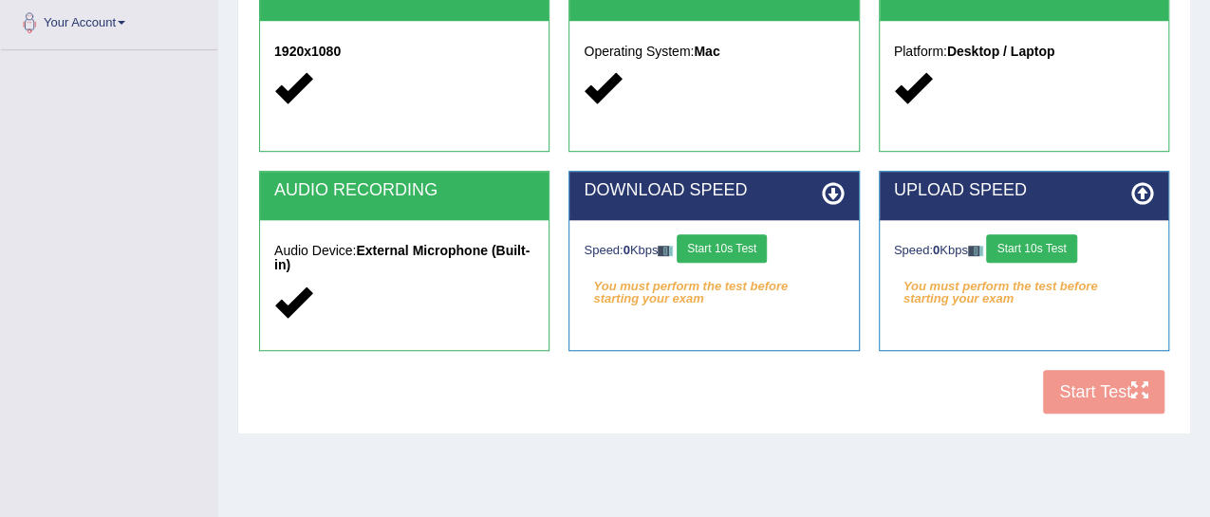
click at [730, 251] on button "Start 10s Test" at bounding box center [722, 248] width 90 height 28
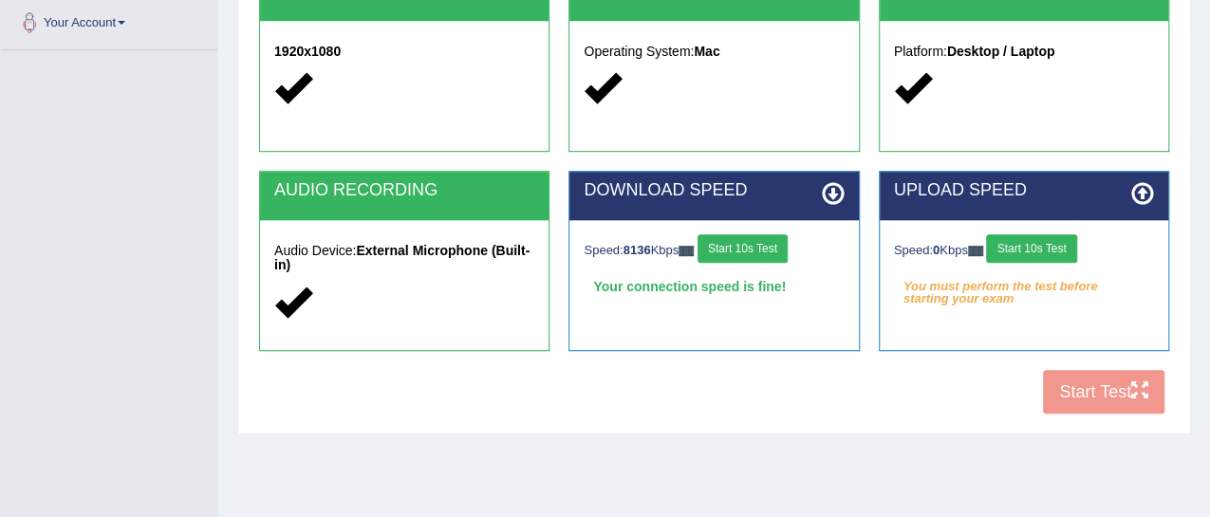
click at [1023, 246] on button "Start 10s Test" at bounding box center [1031, 248] width 90 height 28
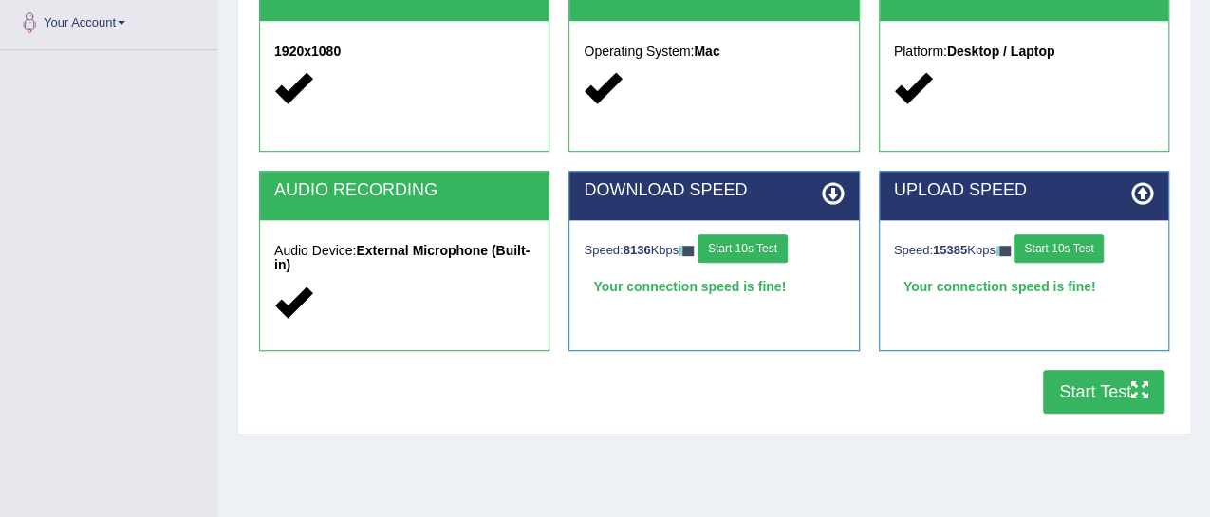
click at [1075, 243] on button "Start 10s Test" at bounding box center [1058, 248] width 90 height 28
click at [1092, 394] on button "Start Test" at bounding box center [1103, 392] width 121 height 44
